Goal: Find specific fact: Find specific fact

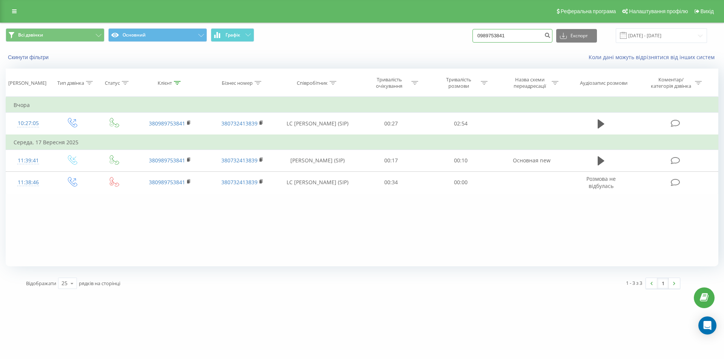
click at [512, 38] on input "0989753841" at bounding box center [512, 36] width 80 height 14
click at [517, 35] on input "0989753841" at bounding box center [512, 36] width 80 height 14
paste input "80976787664"
click at [487, 36] on input "80976787664" at bounding box center [512, 36] width 80 height 14
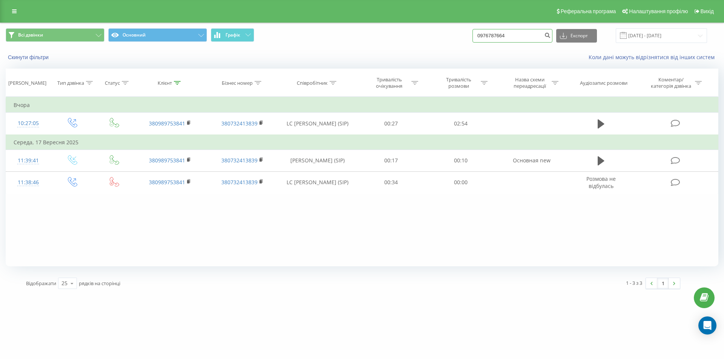
type input "0976787664"
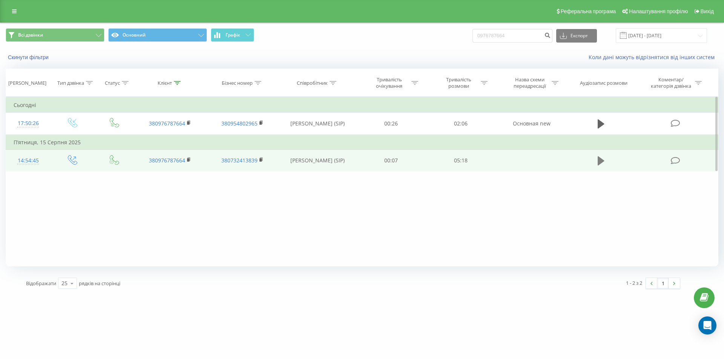
click at [599, 158] on icon at bounding box center [600, 160] width 7 height 9
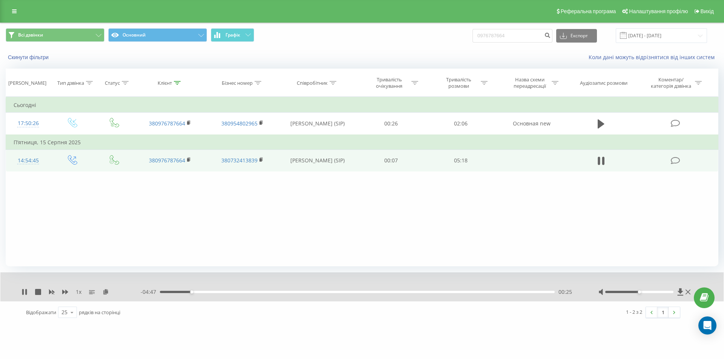
click at [23, 289] on div "1 x" at bounding box center [80, 292] width 119 height 8
click at [24, 292] on icon at bounding box center [23, 292] width 2 height 6
